Goal: Check status: Check status

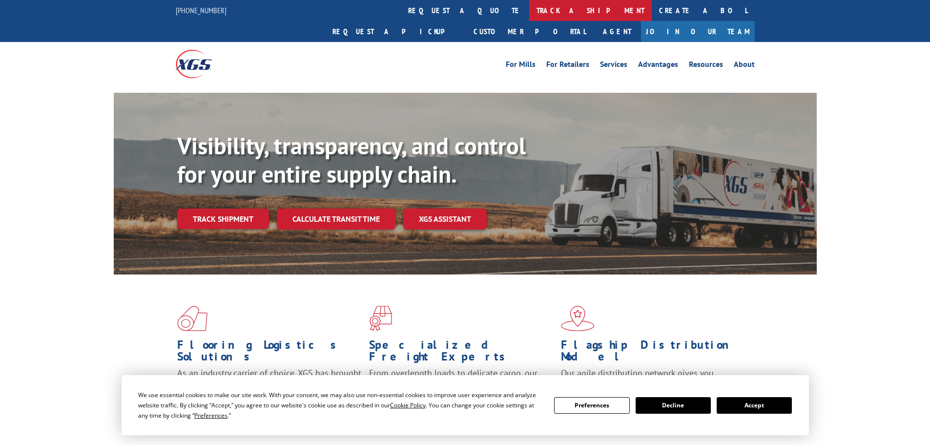
click at [529, 13] on link "track a shipment" at bounding box center [590, 10] width 123 height 21
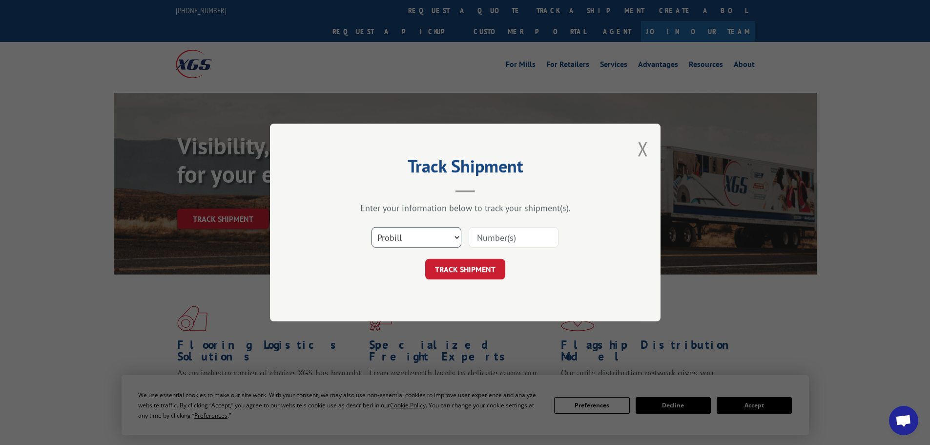
click at [415, 239] on select "Select category... Probill BOL PO" at bounding box center [417, 237] width 90 height 21
select select "bol"
click at [372, 227] on select "Select category... Probill BOL PO" at bounding box center [417, 237] width 90 height 21
click at [483, 244] on input at bounding box center [514, 237] width 90 height 21
paste input "7043745"
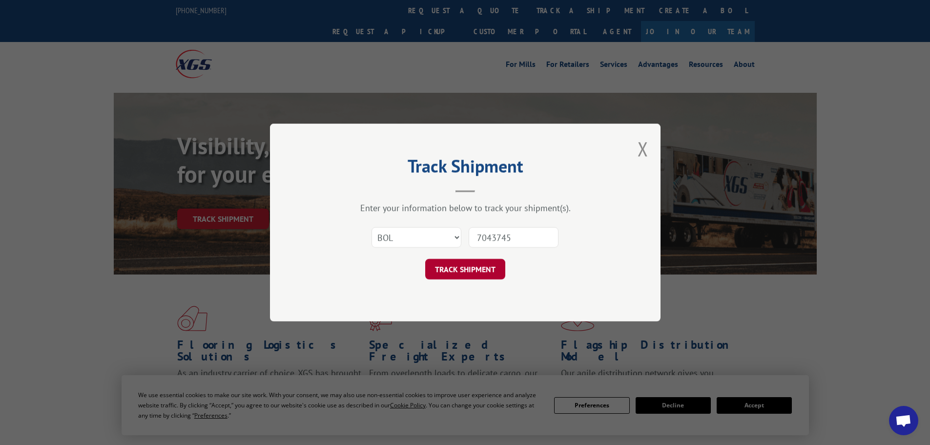
type input "7043745"
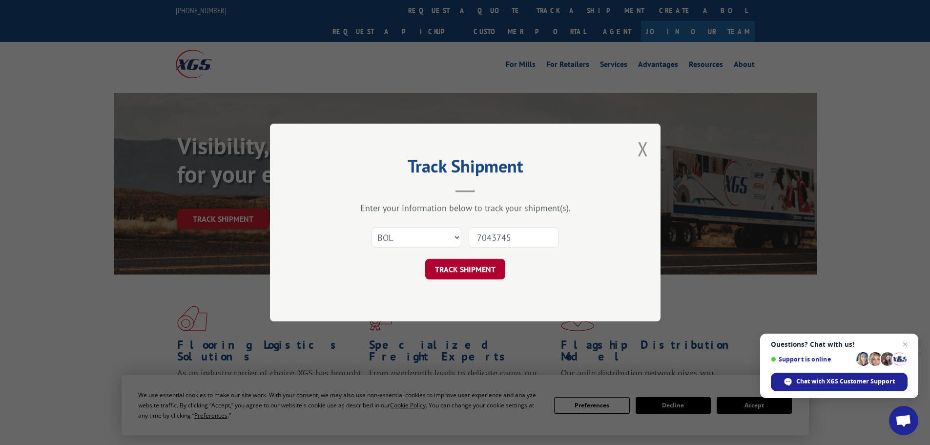
click at [473, 269] on button "TRACK SHIPMENT" at bounding box center [465, 269] width 80 height 21
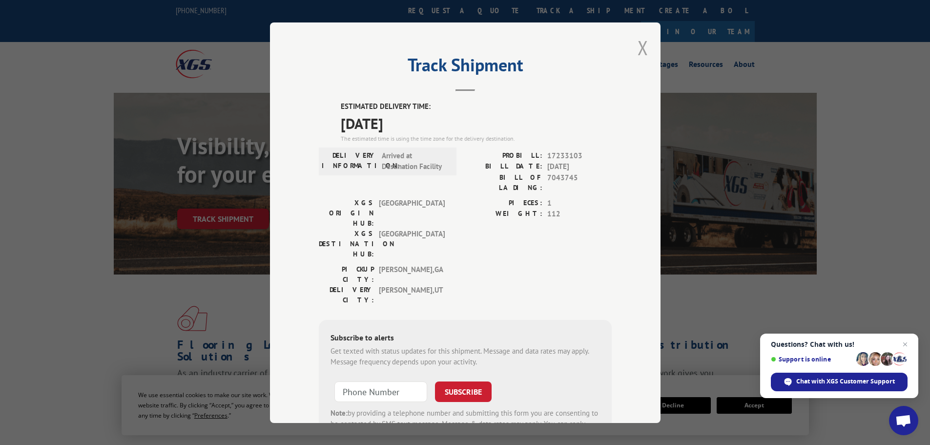
click at [640, 50] on button "Close modal" at bounding box center [643, 48] width 11 height 26
